Goal: Information Seeking & Learning: Find specific fact

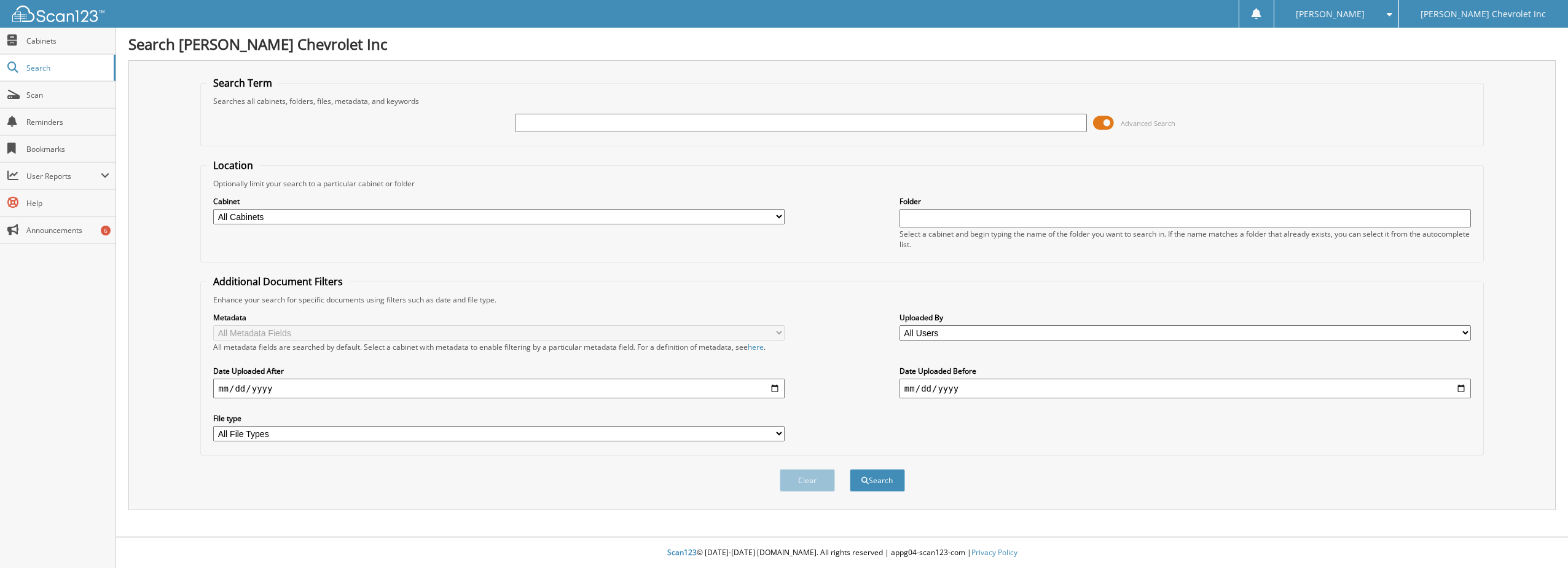
click at [549, 124] on input "text" at bounding box center [801, 123] width 572 height 18
click at [635, 125] on input "614" at bounding box center [801, 123] width 572 height 18
type input "6148528"
click at [850, 469] on button "Search" at bounding box center [877, 480] width 55 height 23
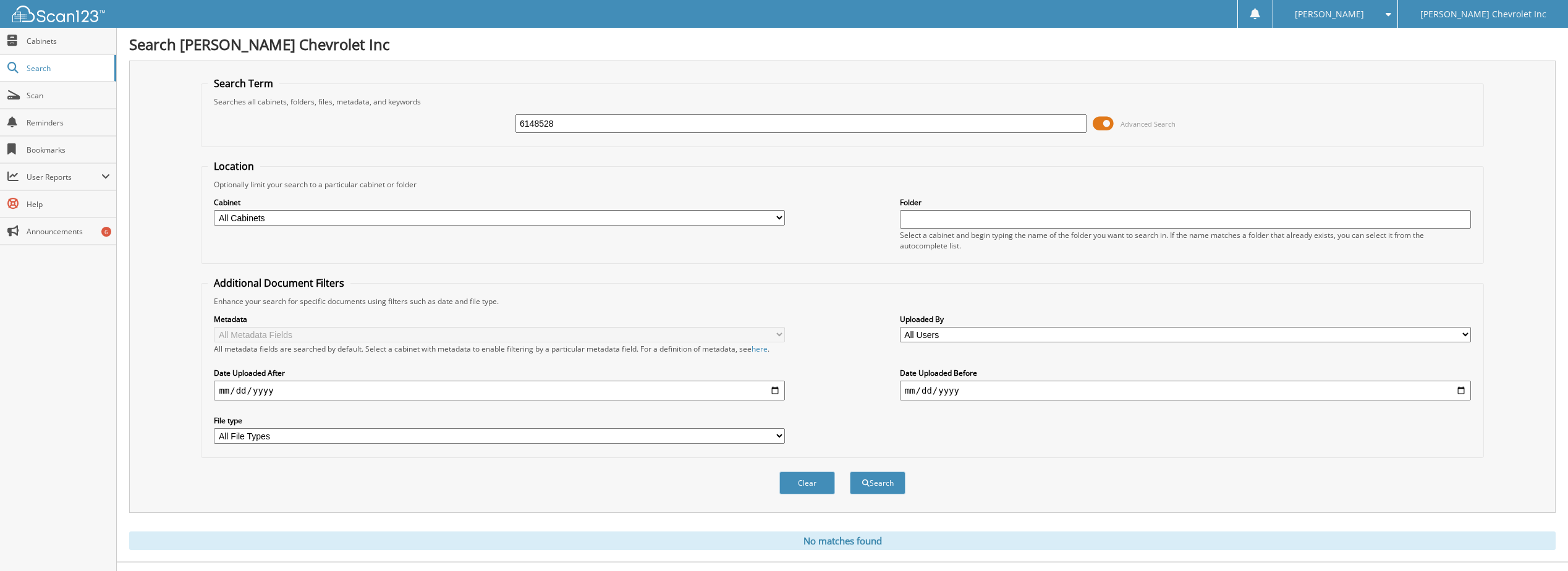
click at [850, 471] on button "Search" at bounding box center [877, 483] width 56 height 23
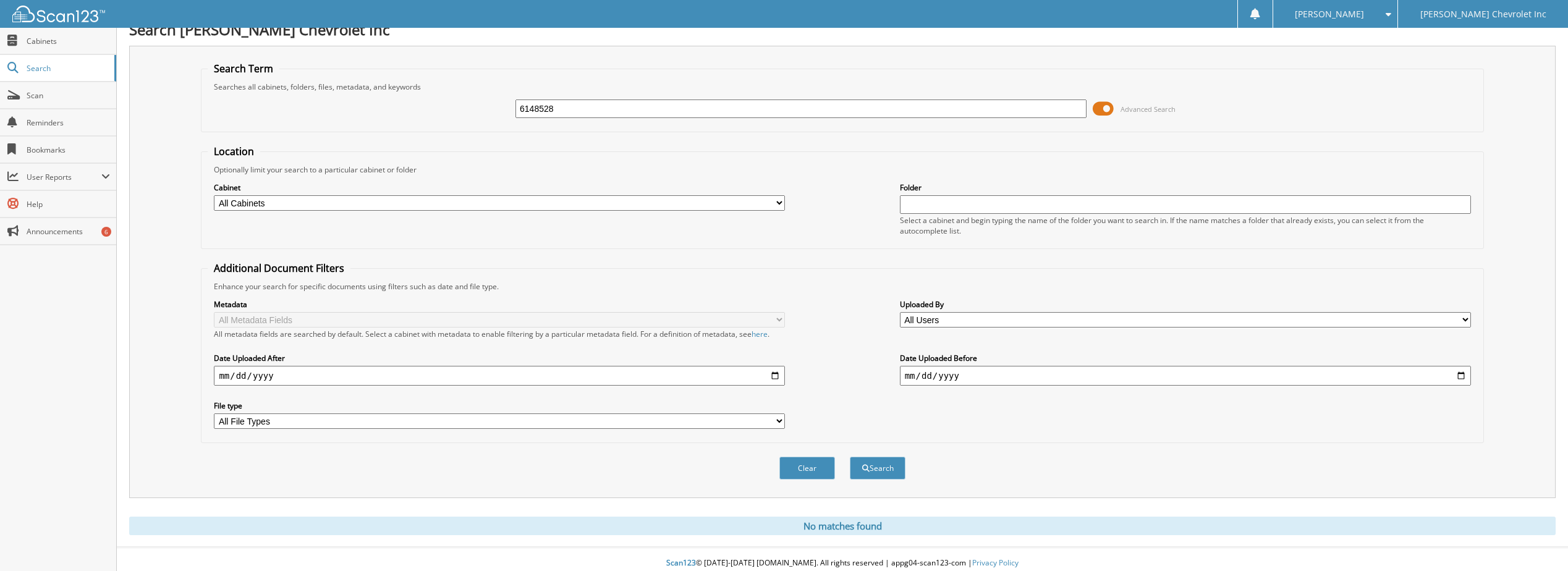
scroll to position [23, 0]
